Goal: Information Seeking & Learning: Learn about a topic

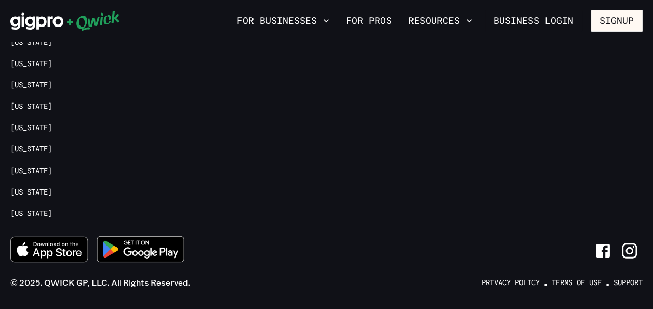
scroll to position [833, 0]
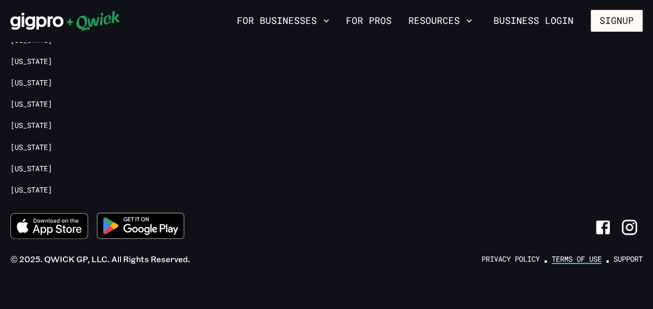
click at [567, 253] on link "Terms of Use" at bounding box center [577, 258] width 50 height 10
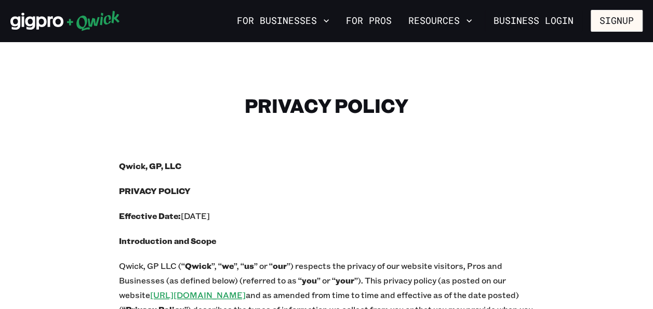
click at [436, 218] on p "Effective Date: [DATE]" at bounding box center [327, 215] width 416 height 15
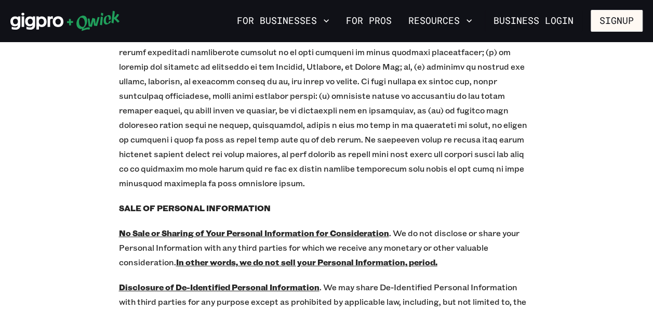
scroll to position [9419, 0]
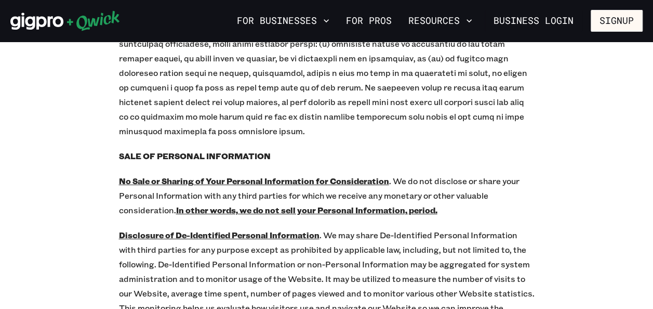
click at [259, 259] on p "Disclosure of De-Identified Personal Information" at bounding box center [327, 308] width 416 height 160
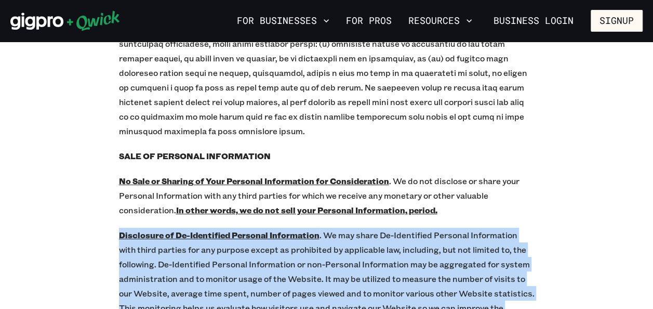
click at [259, 259] on p "Disclosure of De-Identified Personal Information" at bounding box center [327, 308] width 416 height 160
click at [478, 253] on p "Disclosure of De-Identified Personal Information" at bounding box center [327, 308] width 416 height 160
